Goal: Task Accomplishment & Management: Manage account settings

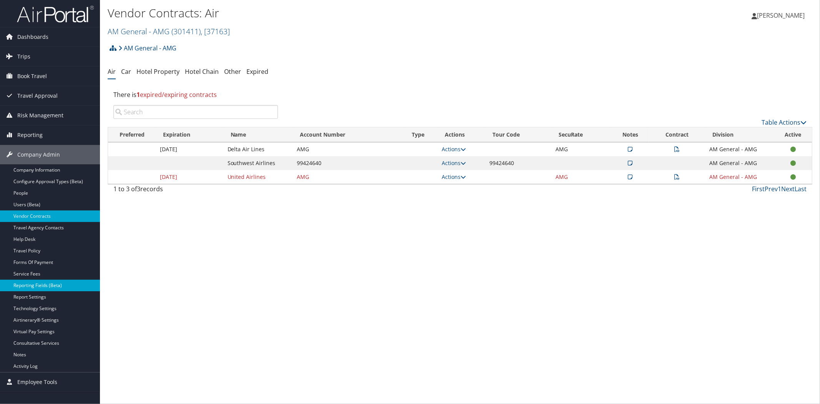
click at [47, 289] on link "Reporting Fields (Beta)" at bounding box center [50, 286] width 100 height 12
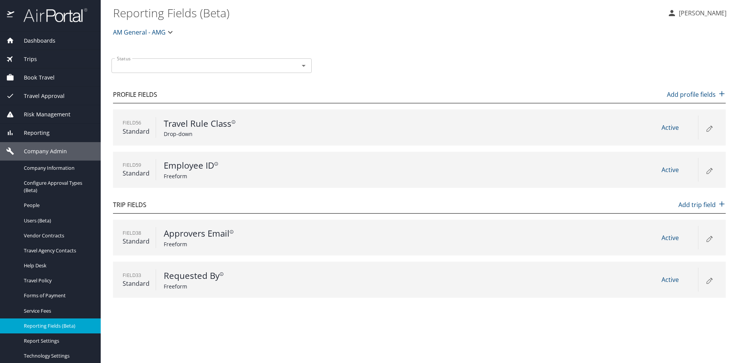
click at [44, 135] on span "Reporting" at bounding box center [31, 133] width 35 height 8
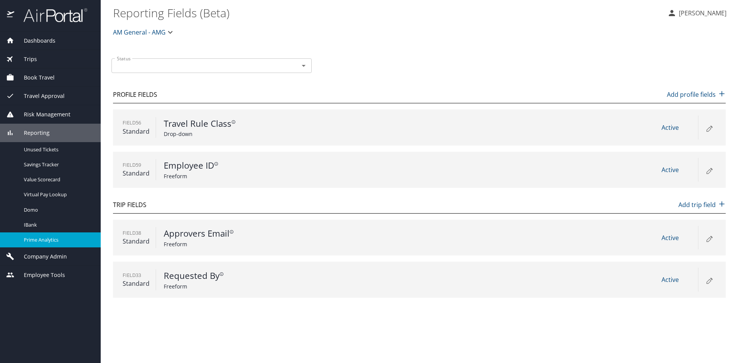
click at [42, 239] on span "Prime Analytics" at bounding box center [58, 240] width 68 height 7
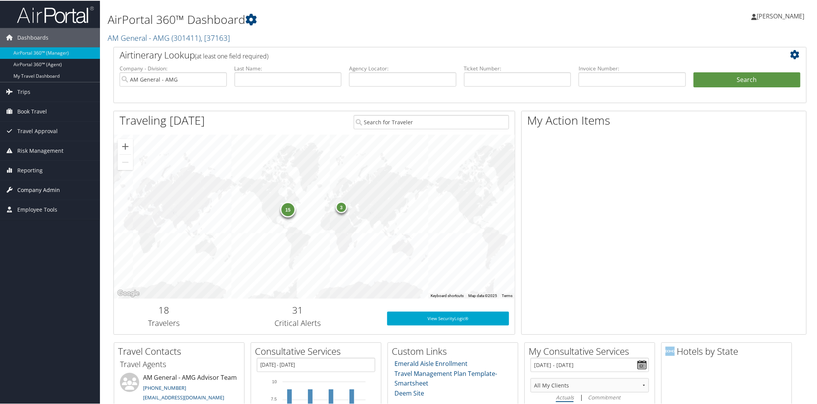
click at [39, 187] on span "Company Admin" at bounding box center [38, 189] width 43 height 19
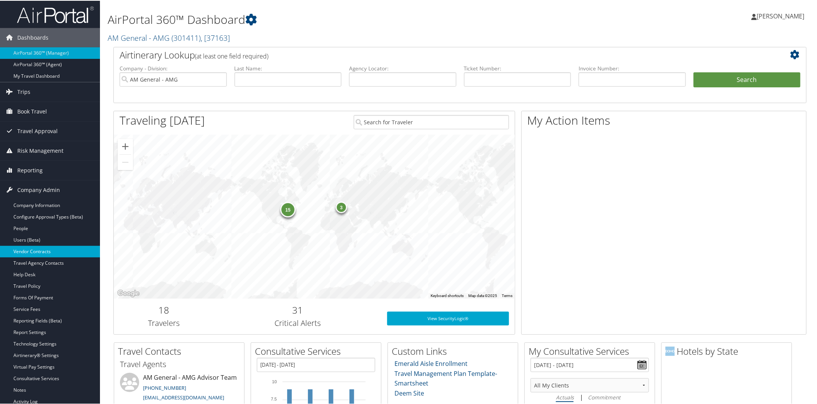
click at [44, 247] on link "Vendor Contracts" at bounding box center [50, 251] width 100 height 12
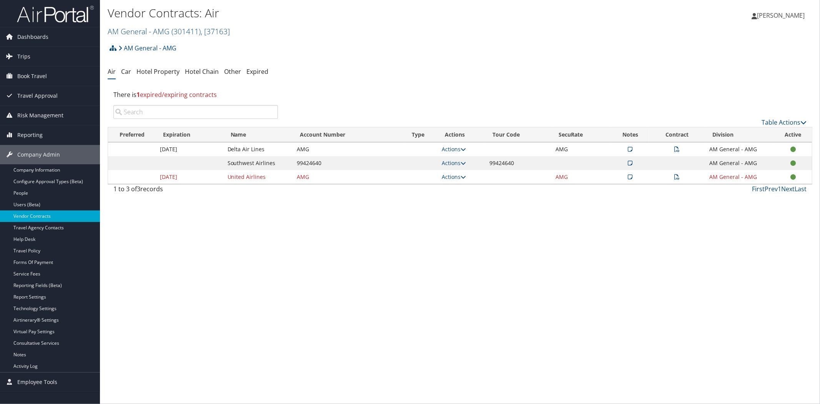
click at [677, 147] on icon at bounding box center [677, 149] width 5 height 5
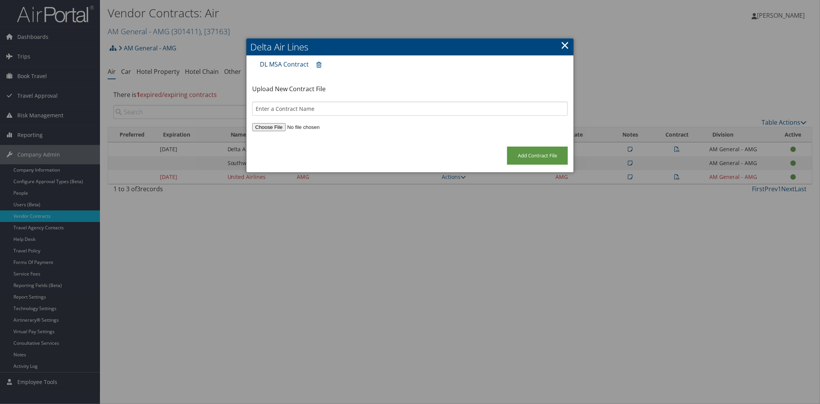
click at [276, 60] on link "DL MSA Contract" at bounding box center [284, 64] width 49 height 8
click at [564, 45] on link "×" at bounding box center [565, 44] width 9 height 15
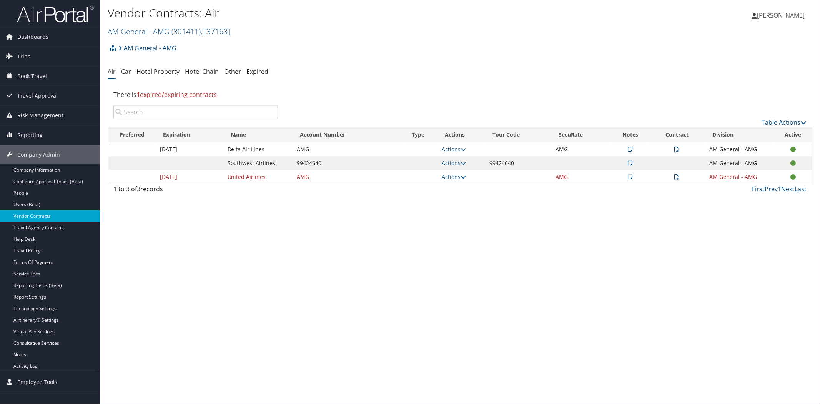
click at [466, 147] on icon at bounding box center [463, 149] width 5 height 5
click at [440, 160] on link "View Notes" at bounding box center [438, 160] width 51 height 13
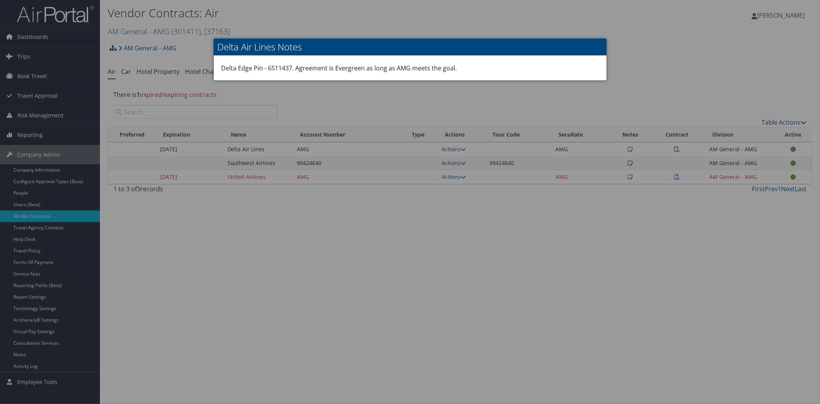
click at [535, 86] on div at bounding box center [410, 202] width 820 height 404
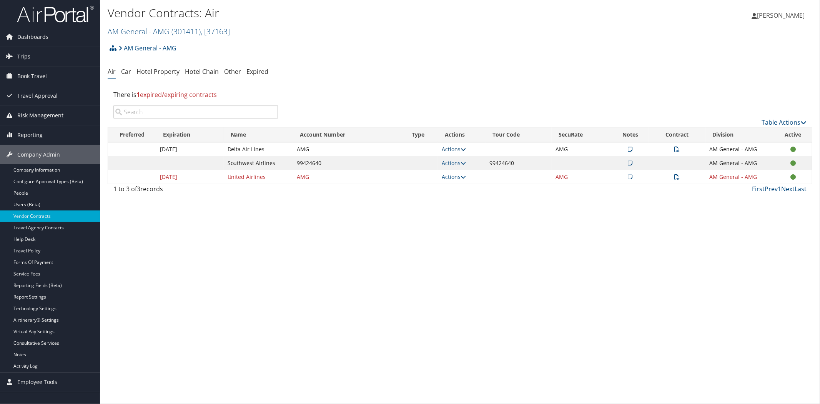
click at [463, 147] on icon at bounding box center [463, 149] width 5 height 5
click at [453, 185] on link "Edit Contract" at bounding box center [438, 186] width 51 height 13
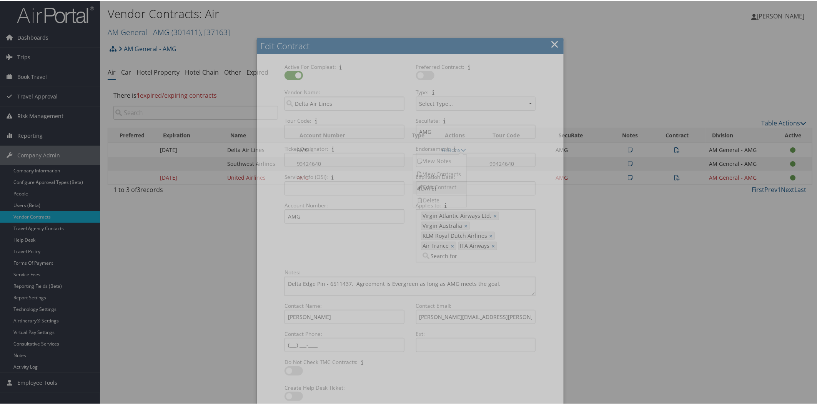
select select "[object Object]"
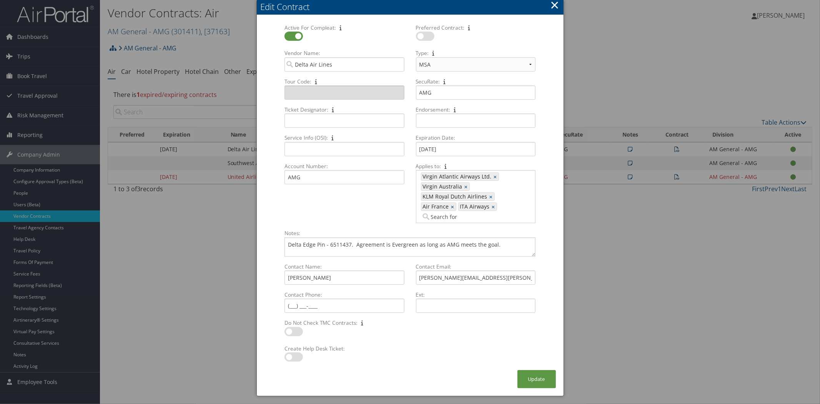
click at [631, 248] on div at bounding box center [410, 202] width 820 height 404
click at [556, 5] on button "×" at bounding box center [554, 4] width 9 height 15
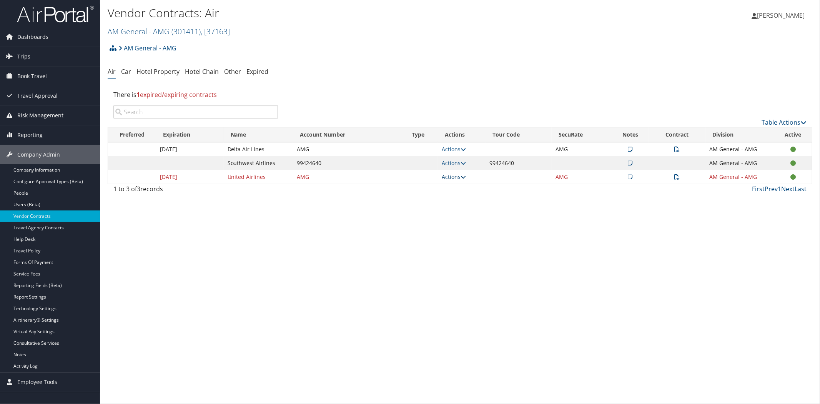
click at [463, 175] on icon at bounding box center [463, 176] width 5 height 5
click at [450, 201] on link "View Contracts" at bounding box center [438, 201] width 51 height 13
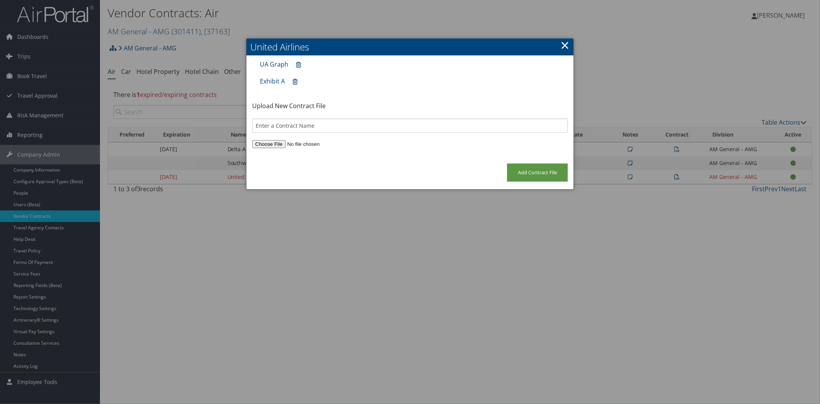
click at [276, 63] on link "UA Graph" at bounding box center [274, 64] width 28 height 8
click at [138, 32] on div at bounding box center [410, 202] width 820 height 404
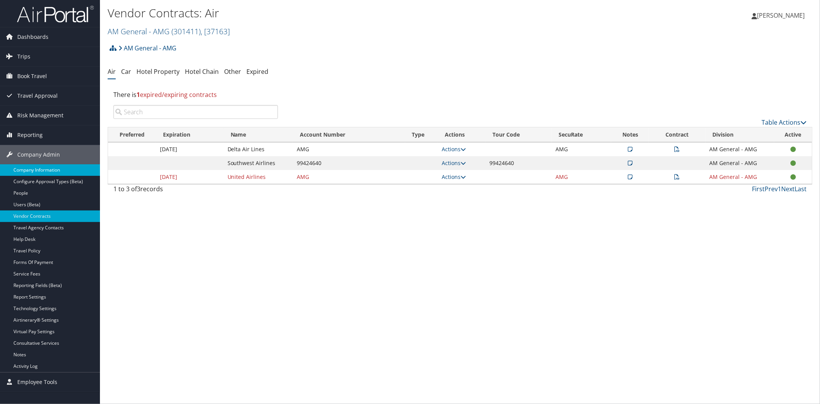
click at [21, 166] on link "Company Information" at bounding box center [50, 170] width 100 height 12
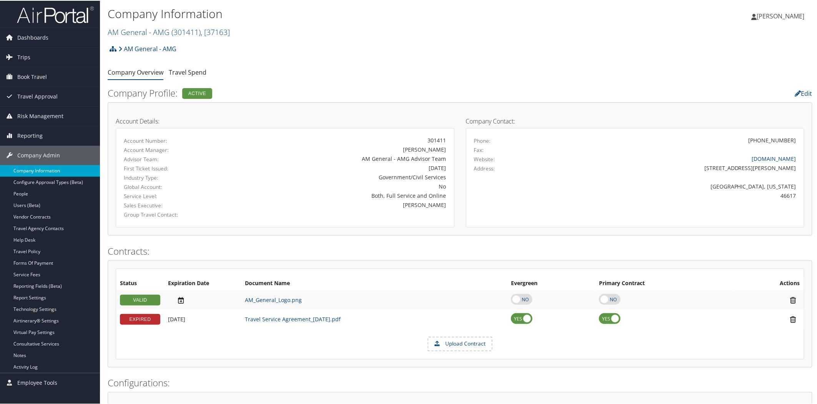
click at [27, 170] on link "Company Information" at bounding box center [50, 170] width 100 height 12
click at [22, 217] on link "Vendor Contracts" at bounding box center [50, 216] width 100 height 12
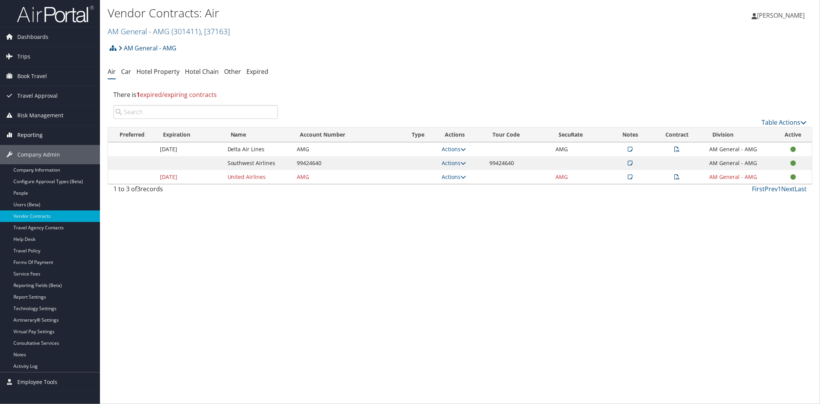
click at [32, 133] on span "Reporting" at bounding box center [29, 134] width 25 height 19
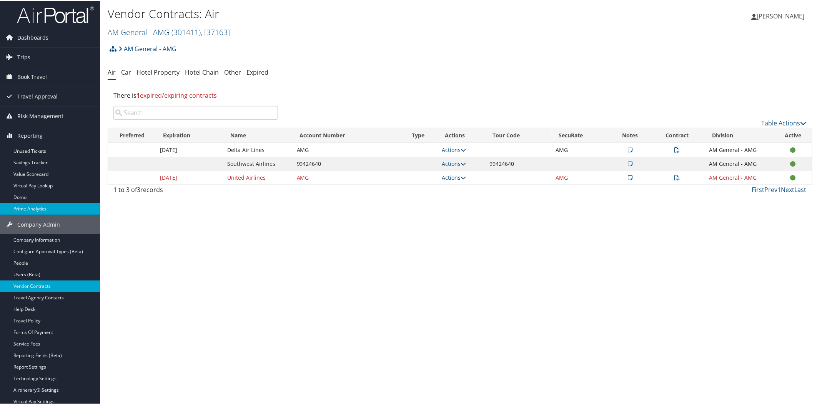
click at [33, 207] on link "Prime Analytics" at bounding box center [50, 208] width 100 height 12
click at [126, 29] on link "AM General - AMG ( 301411 ) , [ 37163 ]" at bounding box center [169, 31] width 122 height 10
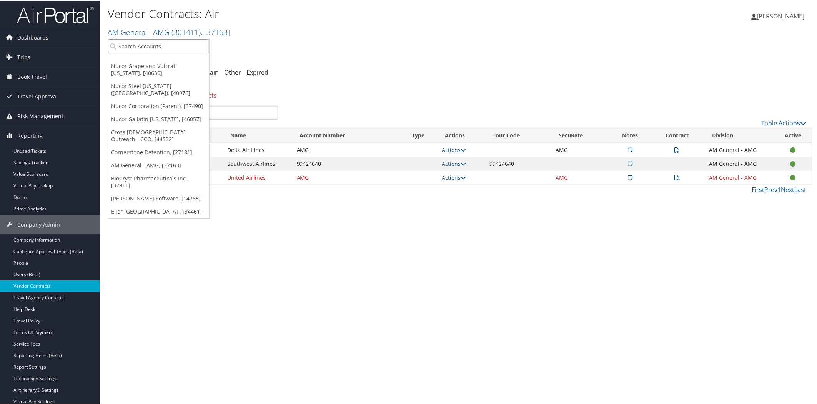
click at [152, 44] on input "search" at bounding box center [158, 45] width 101 height 14
type input "djj"
click at [151, 63] on div "Account" at bounding box center [198, 66] width 188 height 7
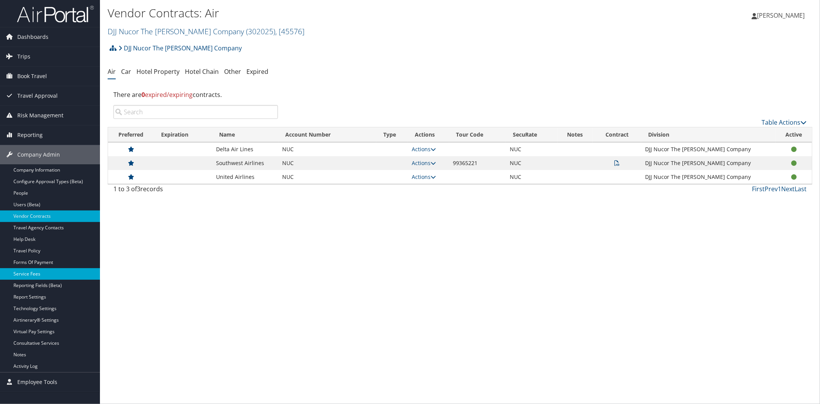
click at [43, 274] on link "Service Fees" at bounding box center [50, 274] width 100 height 12
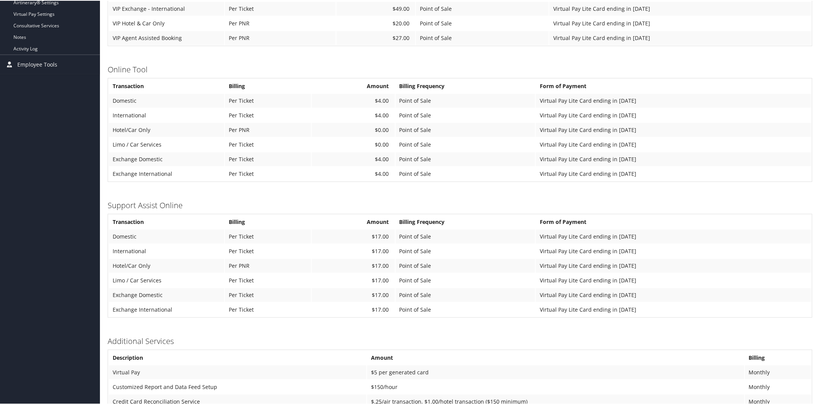
scroll to position [5, 0]
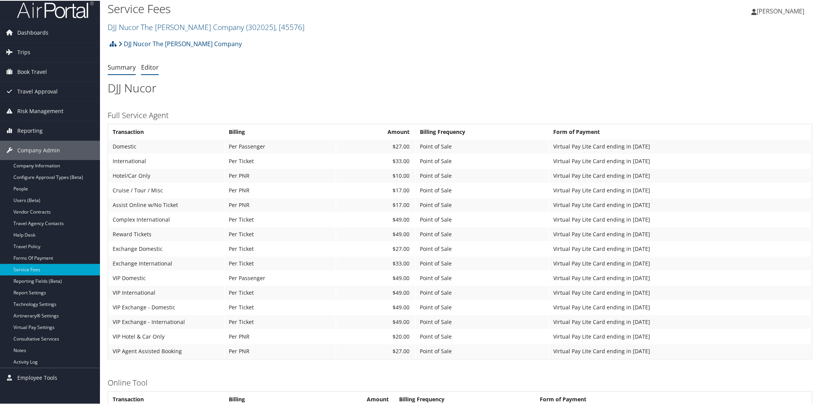
click at [152, 63] on link "Editor" at bounding box center [150, 66] width 18 height 8
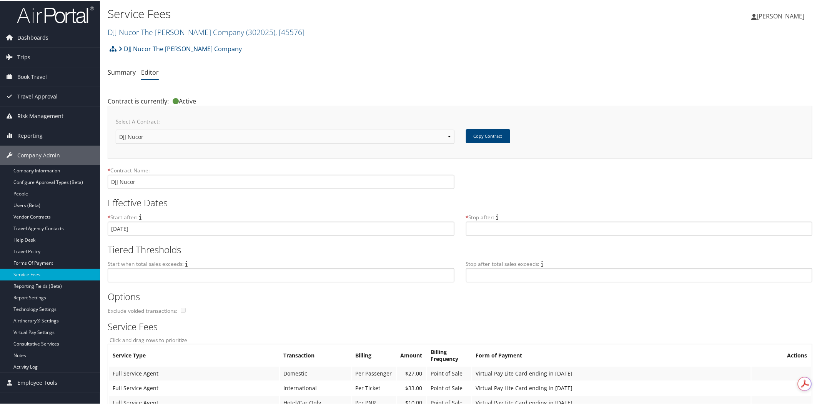
drag, startPoint x: 816, startPoint y: 37, endPoint x: 813, endPoint y: 25, distance: 12.3
click at [813, 25] on div "Service Fees DJJ Nucor The David Joseph Company ( 302025 ) , [ 45576 ] AM Gener…" at bounding box center [460, 20] width 720 height 40
click at [112, 70] on link "Summary" at bounding box center [122, 71] width 28 height 8
